Goal: Transaction & Acquisition: Obtain resource

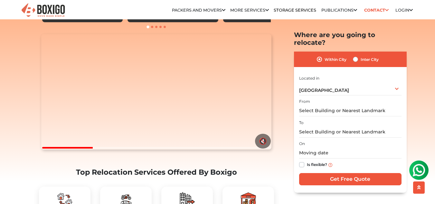
scroll to position [64, 0]
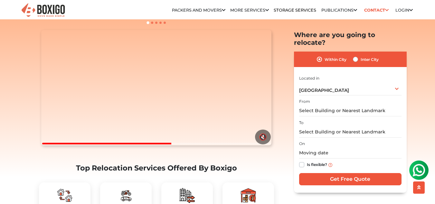
click at [346, 74] on div "Located in Select City Bangalore Bengaluru Bhopal Bhubaneswar Chennai Coimbator…" at bounding box center [350, 84] width 102 height 21
click at [346, 82] on div "Hyderabad Select City Bangalore Bengaluru Bhopal Bhubaneswar Chennai Coimbatore…" at bounding box center [350, 89] width 102 height 14
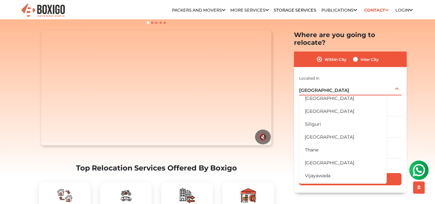
scroll to position [354, 0]
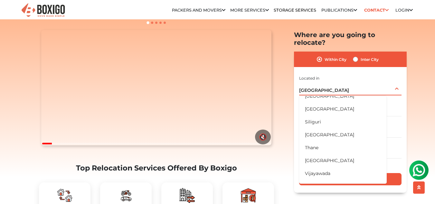
click at [336, 82] on div "Hyderabad Select City Bangalore Bengaluru Bhopal Bhubaneswar Chennai Coimbatore…" at bounding box center [350, 89] width 102 height 14
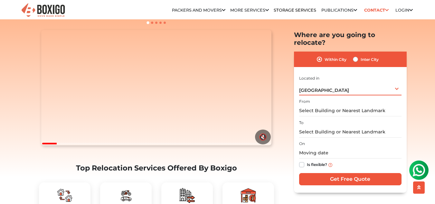
click at [336, 82] on div "Hyderabad Select City Bangalore Bengaluru Bhopal Bhubaneswar Chennai Coimbatore…" at bounding box center [350, 89] width 102 height 14
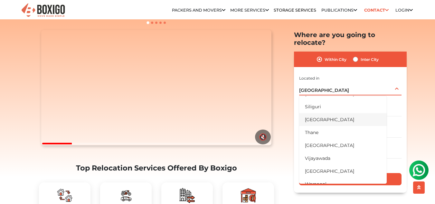
scroll to position [376, 0]
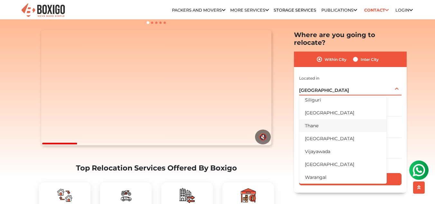
click at [333, 119] on li "Thane" at bounding box center [343, 125] width 88 height 13
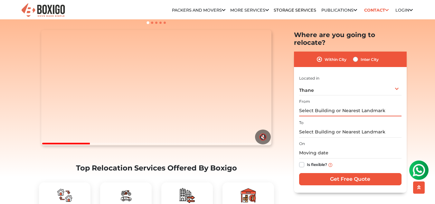
click at [334, 105] on input "text" at bounding box center [350, 110] width 102 height 11
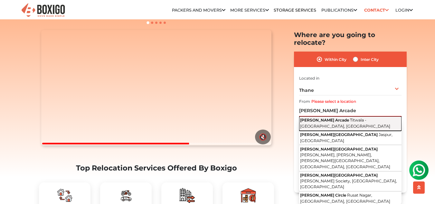
click at [334, 118] on span "Titwala - Goveli Road, Goveli, Titwala, Maharashtra" at bounding box center [345, 123] width 90 height 11
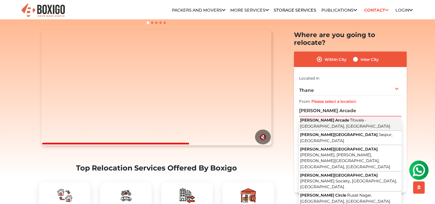
type input "Umiya Arcade, Titwala - Goveli Road, Goveli, Titwala, Maharashtra"
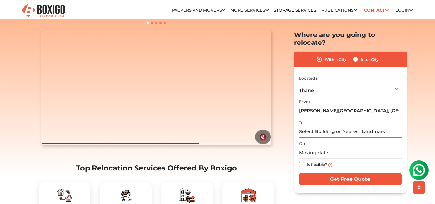
click at [333, 126] on input "text" at bounding box center [350, 131] width 102 height 11
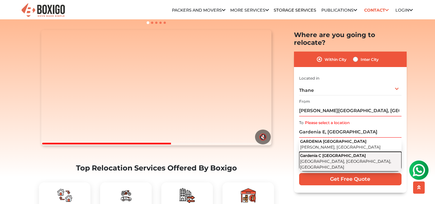
click at [350, 159] on span "Casa Rio Main Road, East, Dombivli, Palava City, Maharashtra" at bounding box center [345, 164] width 91 height 11
type input "Gardenia C Casa Rio, Casa Rio Main Road, East, Dombivli, Palava City, Maharasht…"
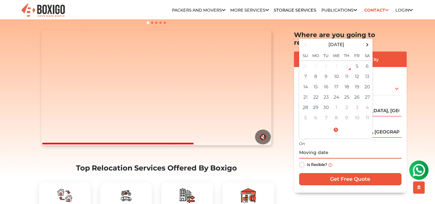
click at [315, 147] on input "text" at bounding box center [350, 152] width 102 height 11
click at [347, 71] on td "11" at bounding box center [347, 76] width 10 height 10
type input "09/11/2025 12:00 AM"
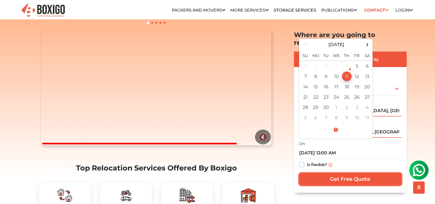
click at [323, 173] on input "Get Free Quote" at bounding box center [350, 179] width 102 height 12
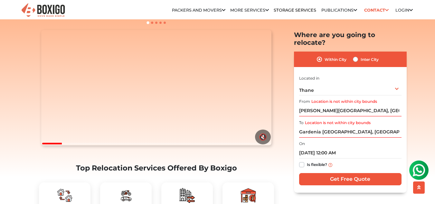
click at [361, 55] on label "Inter City" at bounding box center [370, 59] width 18 height 8
click at [355, 55] on input "Inter City" at bounding box center [355, 58] width 5 height 6
radio input "true"
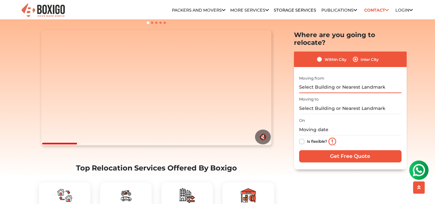
click at [325, 82] on input "text" at bounding box center [350, 87] width 102 height 11
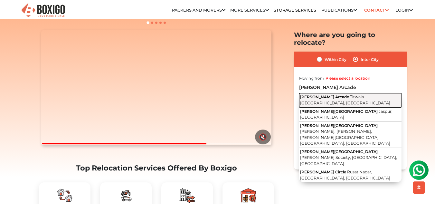
click at [325, 93] on button "Umiya Arcade Titwala - Goveli Road, Goveli, Titwala, Maharashtra" at bounding box center [350, 100] width 102 height 15
type input "Umiya Arcade, Titwala - Goveli Road, Goveli, Titwala, Maharashtra"
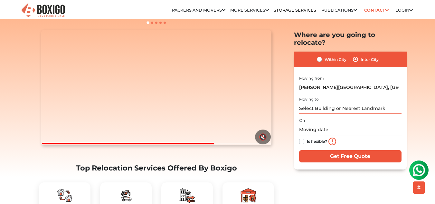
click at [324, 103] on input "text" at bounding box center [350, 108] width 102 height 11
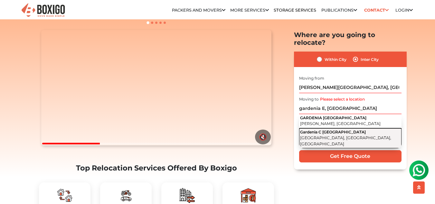
click at [329, 135] on span "Casa Rio Main Road, East, Dombivli, Palava City, Maharashtra" at bounding box center [345, 140] width 91 height 11
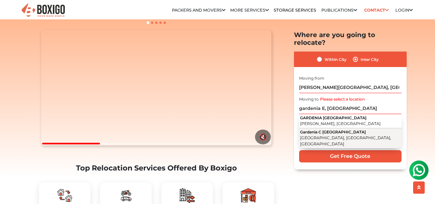
type input "Gardenia C Casa Rio, Casa Rio Main Road, East, Dombivli, Palava City, Maharasht…"
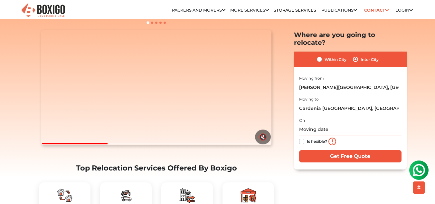
click at [329, 124] on input "text" at bounding box center [350, 129] width 102 height 11
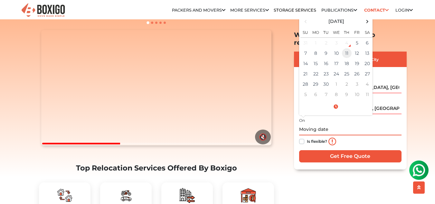
click at [347, 48] on td "11" at bounding box center [347, 53] width 10 height 10
type input "09/11/2025 12:00 AM"
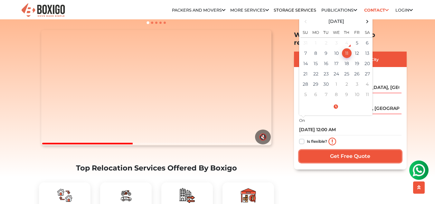
click at [334, 150] on input "Get Free Quote" at bounding box center [350, 156] width 102 height 12
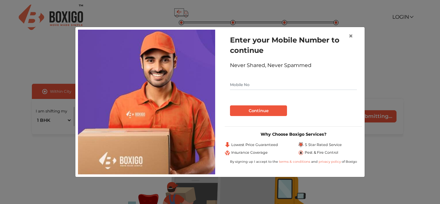
click at [256, 86] on input "text" at bounding box center [293, 85] width 127 height 10
type input "8769802200"
click at [256, 107] on button "Continue" at bounding box center [258, 110] width 57 height 11
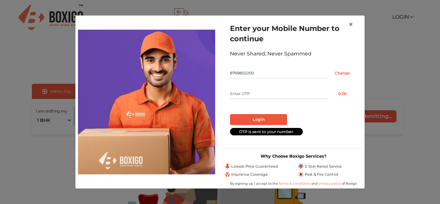
click at [258, 95] on input "text" at bounding box center [279, 94] width 98 height 10
type input "6517"
click at [267, 120] on button "Login" at bounding box center [258, 119] width 57 height 11
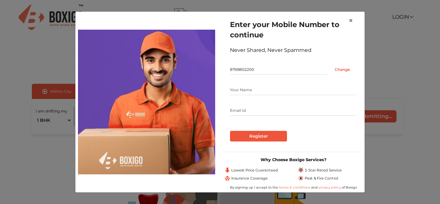
click at [274, 90] on input "text" at bounding box center [293, 90] width 127 height 10
type input "[PERSON_NAME]"
type input "[EMAIL_ADDRESS][DOMAIN_NAME]"
type input "[PERSON_NAME]"
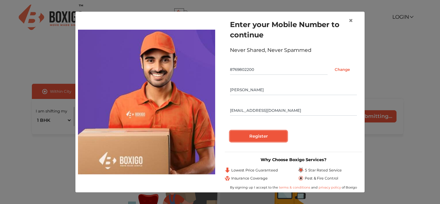
click at [268, 136] on input "Register" at bounding box center [258, 136] width 57 height 11
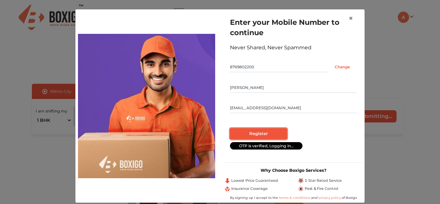
radio input "false"
radio input "true"
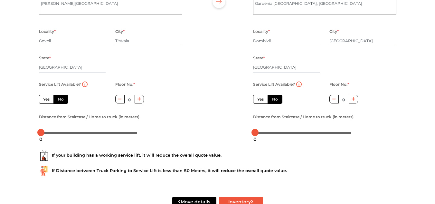
scroll to position [97, 0]
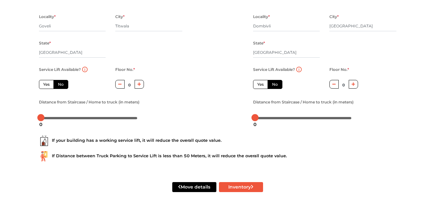
click at [45, 85] on label "Yes" at bounding box center [46, 84] width 15 height 9
click at [45, 85] on input "Yes" at bounding box center [45, 84] width 4 height 4
radio input "true"
click at [261, 84] on label "Yes" at bounding box center [260, 84] width 15 height 9
click at [261, 84] on input "Yes" at bounding box center [259, 84] width 4 height 4
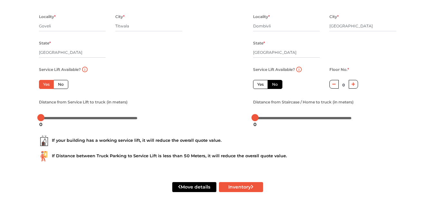
radio input "false"
drag, startPoint x: 42, startPoint y: 117, endPoint x: 49, endPoint y: 131, distance: 16.2
click at [49, 131] on form "From house details House Address * [PERSON_NAME][GEOGRAPHIC_DATA] Locality * [G…" at bounding box center [218, 78] width 358 height 260
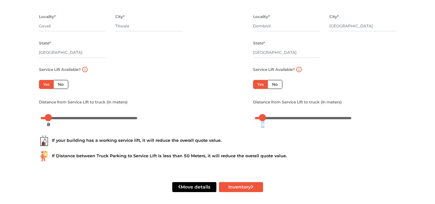
drag, startPoint x: 256, startPoint y: 121, endPoint x: 263, endPoint y: 126, distance: 8.1
click at [263, 126] on div "8" at bounding box center [263, 124] width 8 height 11
click at [139, 140] on div "If your building has a working service lift, it will reduce the overall quote v…" at bounding box center [218, 141] width 358 height 10
click at [49, 118] on div at bounding box center [50, 117] width 7 height 7
click at [265, 107] on body "Plan your move Enter your floor info Add your inventory Your move summary My Mo…" at bounding box center [217, 5] width 435 height 204
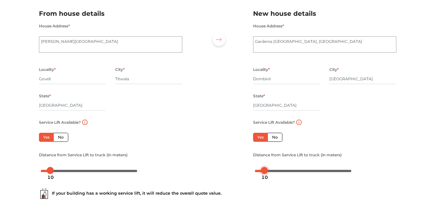
scroll to position [0, 0]
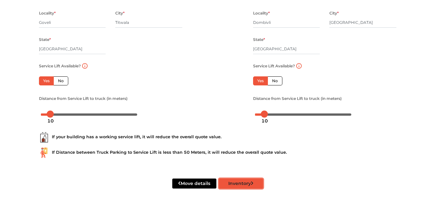
click at [234, 184] on button "Inventory" at bounding box center [241, 184] width 44 height 10
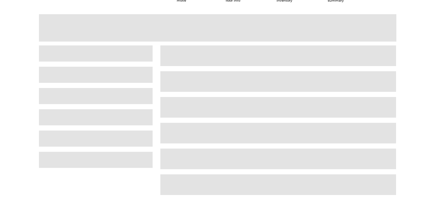
scroll to position [16, 0]
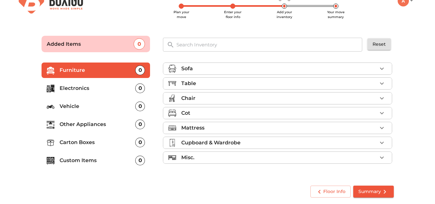
click at [80, 88] on p "Electronics" at bounding box center [98, 88] width 76 height 8
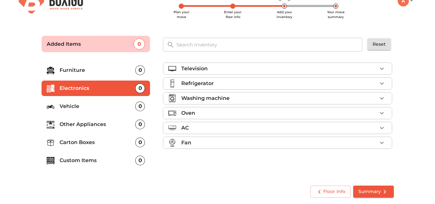
click at [386, 82] on icon "button" at bounding box center [382, 84] width 8 height 8
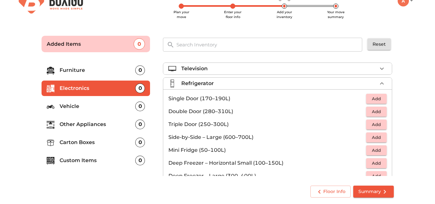
click at [385, 98] on li "Single Door (170–190L) Add" at bounding box center [277, 98] width 229 height 13
click at [377, 98] on span "Add" at bounding box center [377, 98] width 14 height 7
click at [381, 82] on icon "button" at bounding box center [382, 84] width 8 height 8
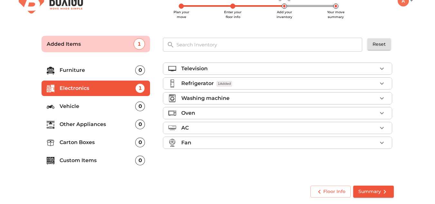
click at [95, 69] on p "Furniture" at bounding box center [98, 70] width 76 height 8
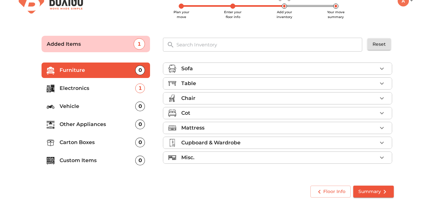
click at [95, 69] on p "Furniture" at bounding box center [98, 70] width 76 height 8
click at [88, 124] on p "Other Appliances" at bounding box center [98, 125] width 76 height 8
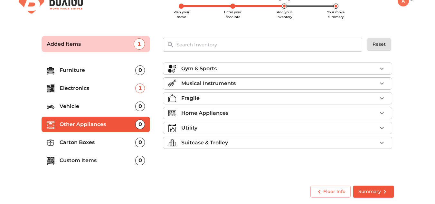
click at [224, 146] on p "Suitcase & Trolley" at bounding box center [204, 143] width 47 height 8
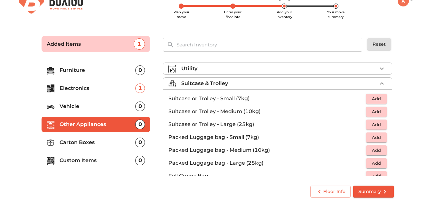
scroll to position [64, 0]
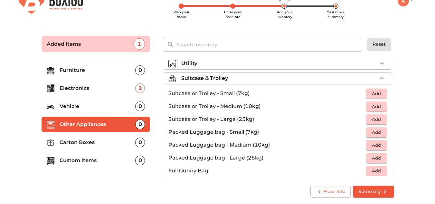
click at [373, 108] on span "Add" at bounding box center [377, 106] width 14 height 7
click at [380, 106] on icon "button" at bounding box center [382, 106] width 5 height 5
click at [373, 91] on span "Add" at bounding box center [377, 93] width 14 height 7
click at [376, 130] on span "Add" at bounding box center [377, 132] width 14 height 7
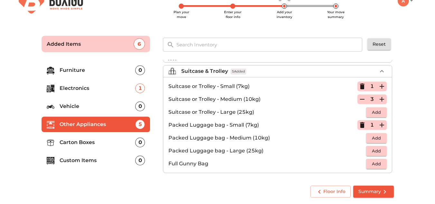
scroll to position [74, 0]
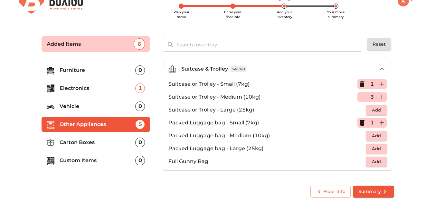
click at [86, 147] on li "Carton Boxes 0" at bounding box center [96, 142] width 109 height 15
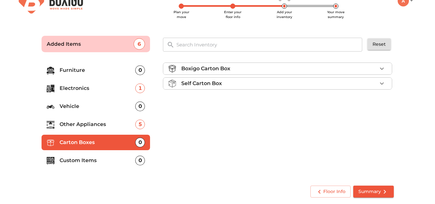
scroll to position [0, 0]
click at [266, 85] on div "Self Carton Box" at bounding box center [279, 84] width 196 height 8
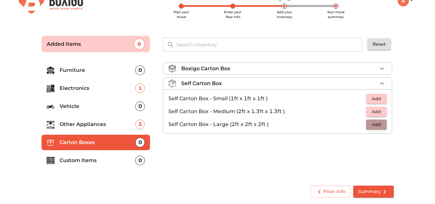
click at [377, 126] on span "Add" at bounding box center [377, 124] width 14 height 7
click at [384, 125] on icon "button" at bounding box center [382, 124] width 5 height 5
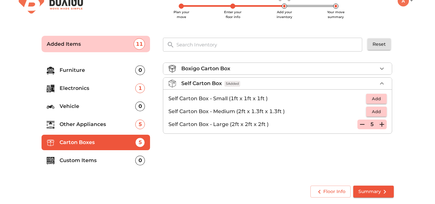
click at [364, 124] on icon "button" at bounding box center [363, 125] width 8 height 8
click at [73, 159] on p "Custom Items" at bounding box center [98, 161] width 76 height 8
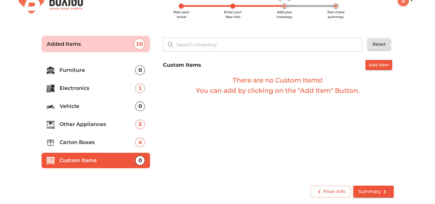
click at [82, 142] on p "Carton Boxes" at bounding box center [98, 143] width 76 height 8
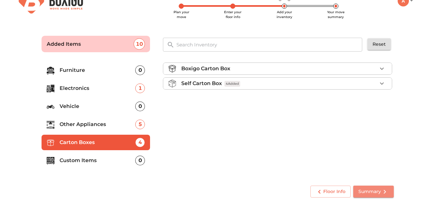
click at [375, 187] on button "Summary" at bounding box center [374, 192] width 41 height 12
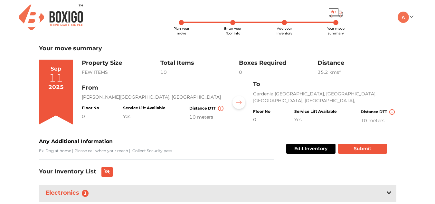
click at [374, 154] on div "Edit Inventory Submit" at bounding box center [335, 149] width 103 height 22
click at [373, 148] on button "Submit" at bounding box center [362, 149] width 49 height 10
